Goal: Navigation & Orientation: Find specific page/section

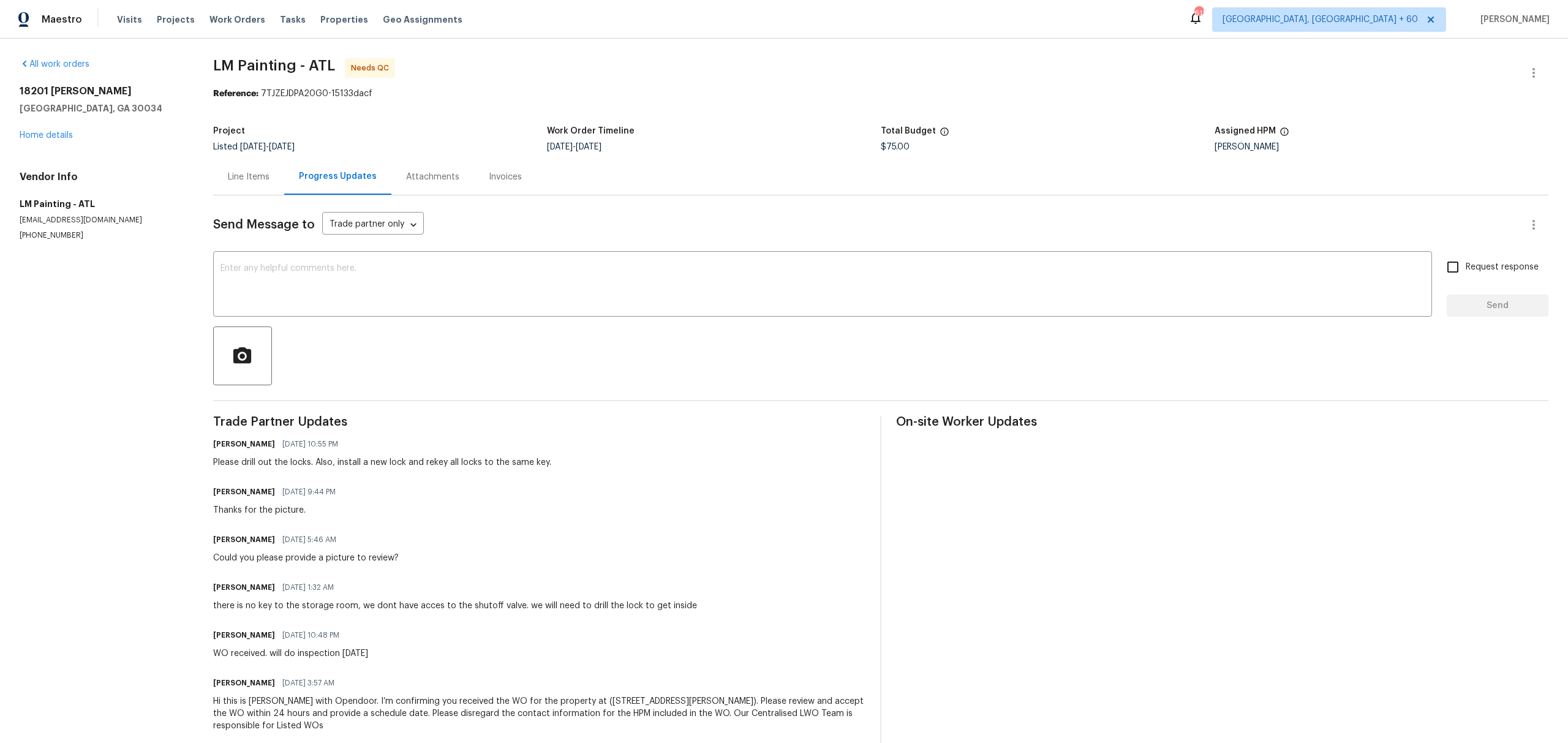
click at [257, 178] on div "Line Items" at bounding box center [249, 177] width 71 height 36
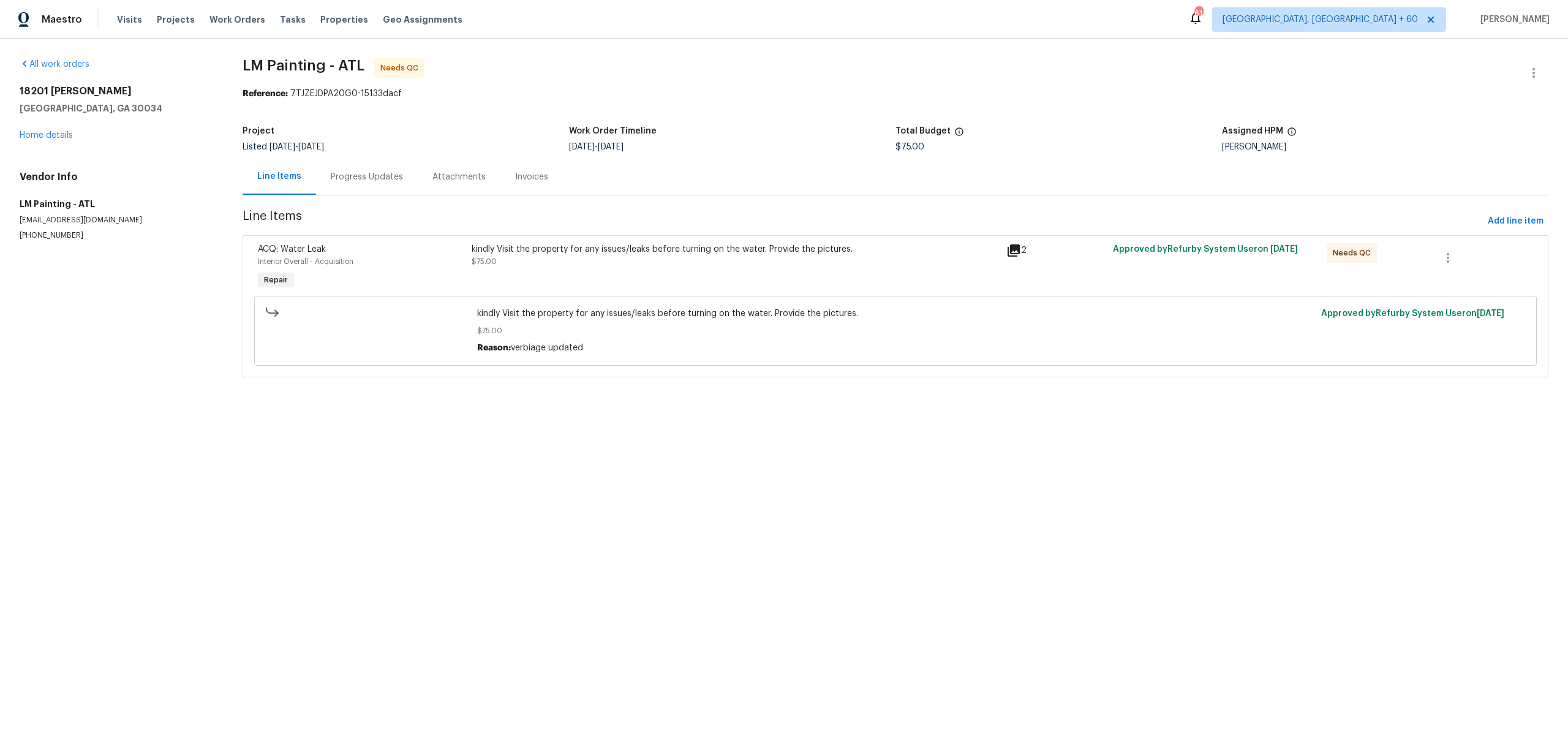
click at [390, 183] on div "Progress Updates" at bounding box center [366, 177] width 72 height 12
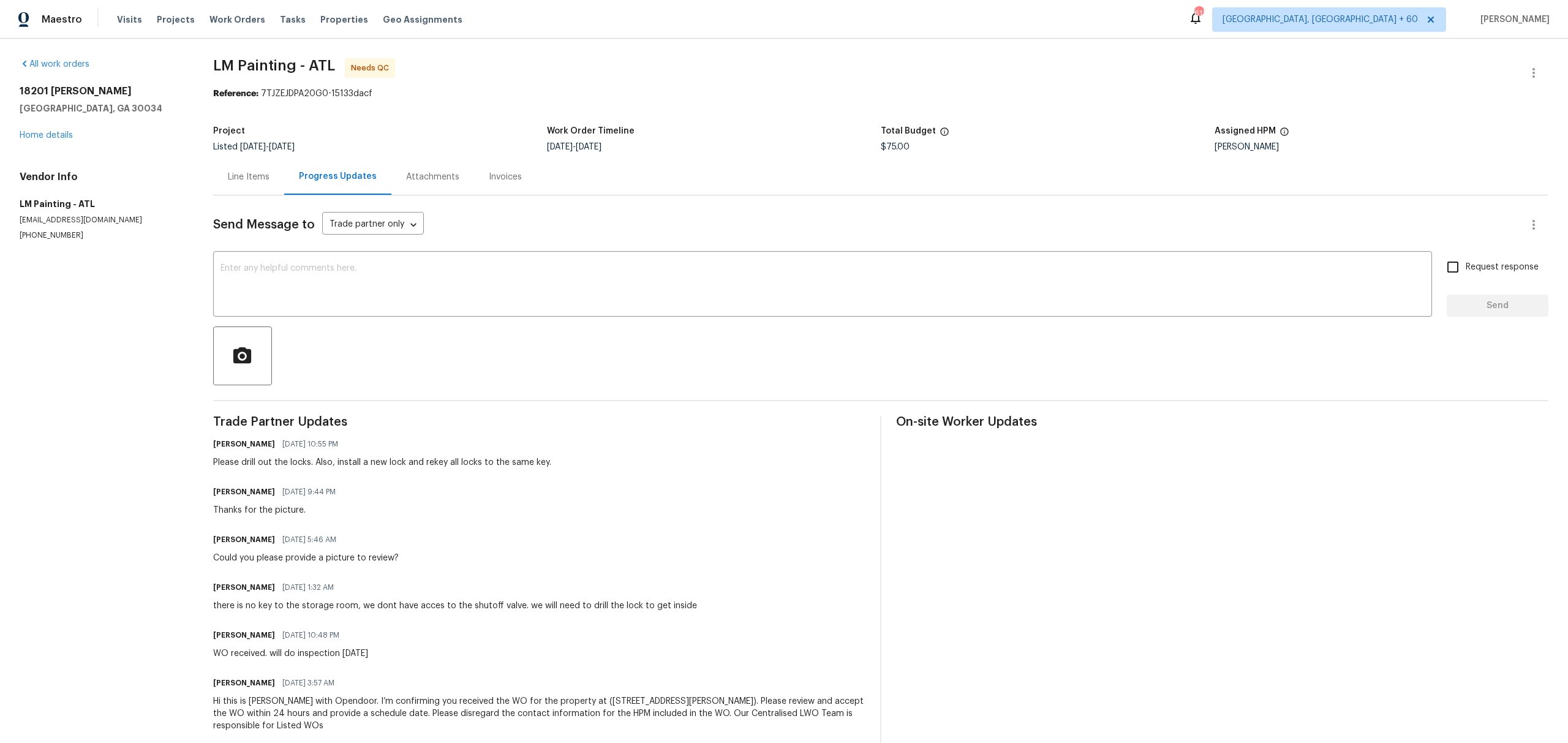
click at [270, 183] on div "Line Items" at bounding box center [249, 177] width 42 height 12
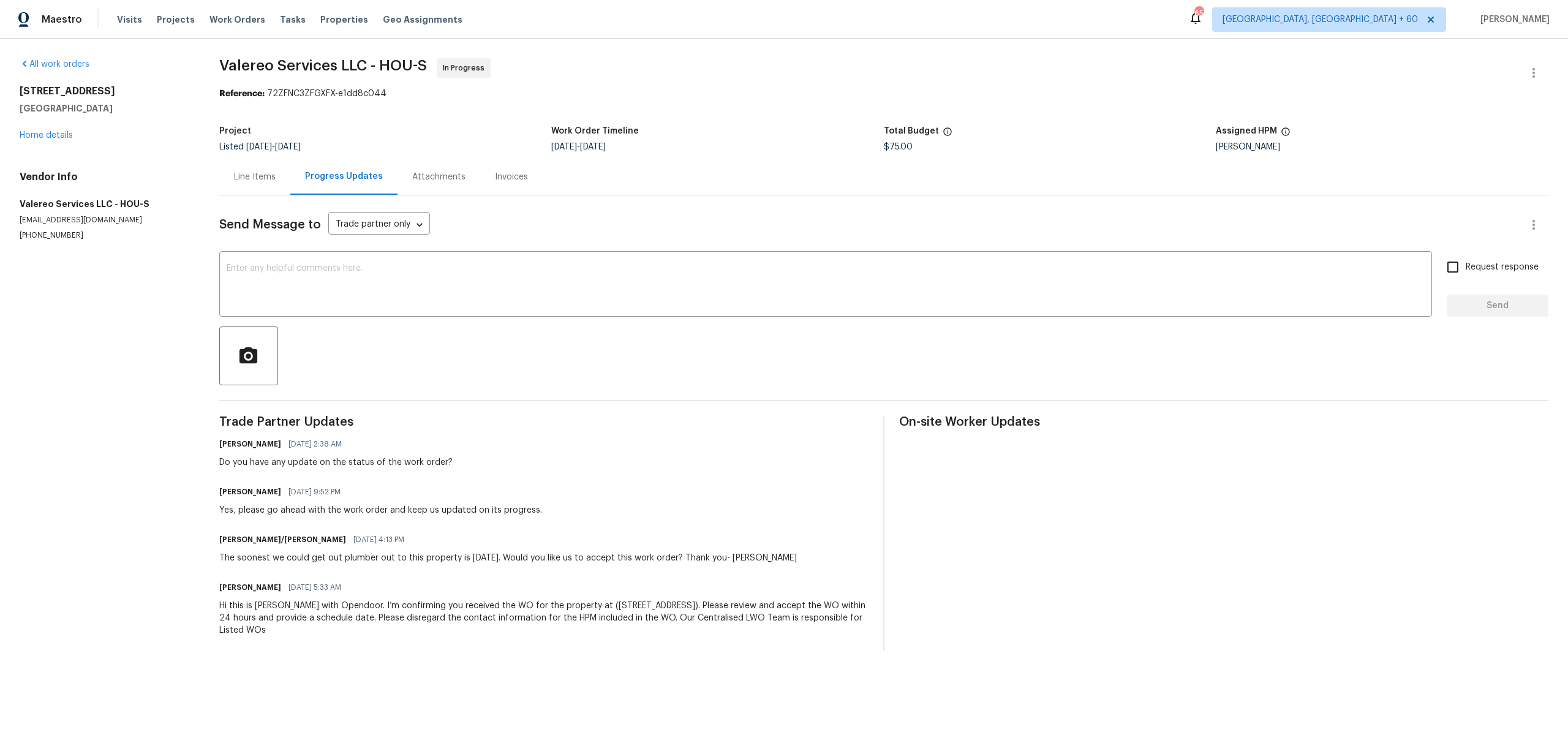
click at [258, 194] on div "Line Items" at bounding box center [255, 177] width 71 height 36
